Goal: Information Seeking & Learning: Learn about a topic

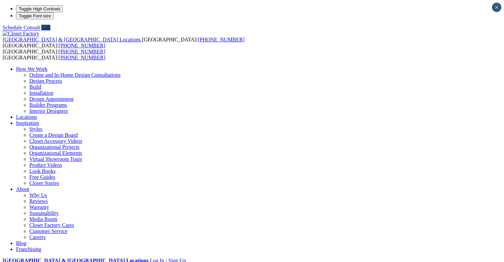
scroll to position [529, 0]
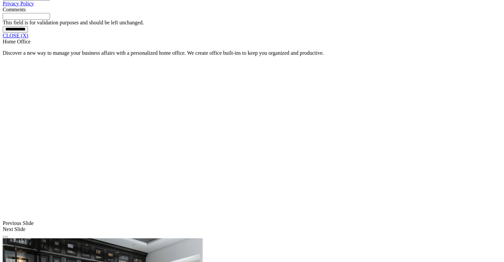
click at [28, 38] on link "CLOSE (X)" at bounding box center [16, 36] width 26 height 6
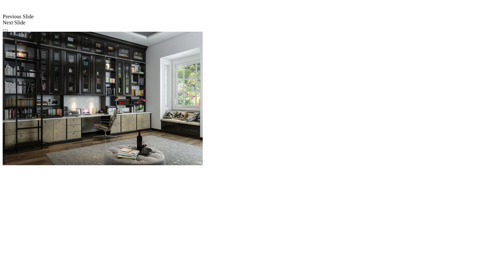
scroll to position [567, 0]
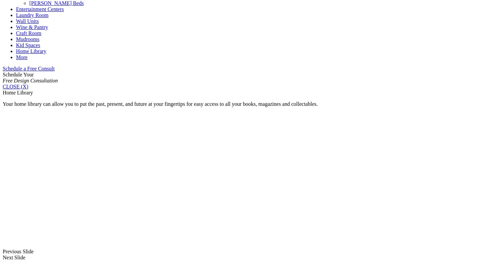
scroll to position [349, 0]
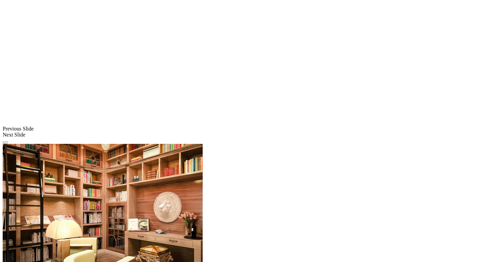
scroll to position [455, 0]
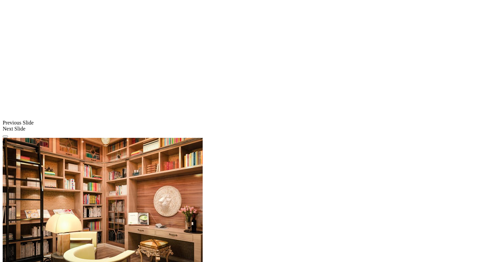
scroll to position [469, 0]
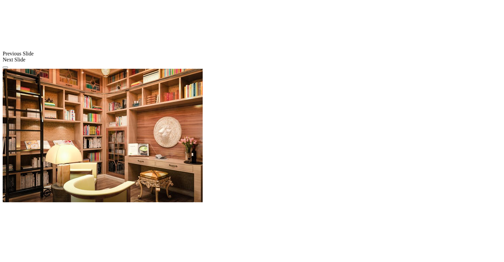
scroll to position [545, 0]
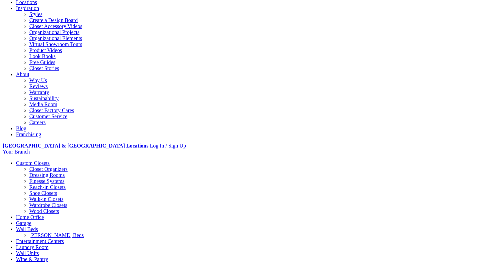
scroll to position [108, 0]
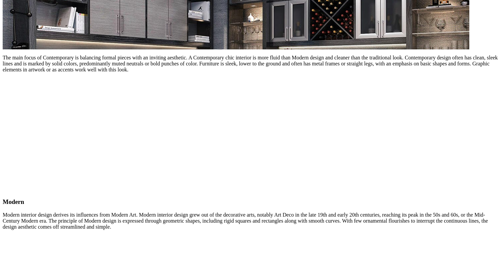
scroll to position [917, 0]
